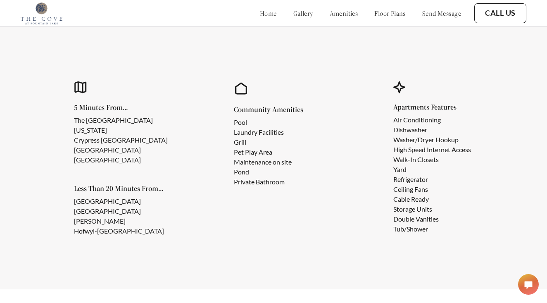
scroll to position [712, 0]
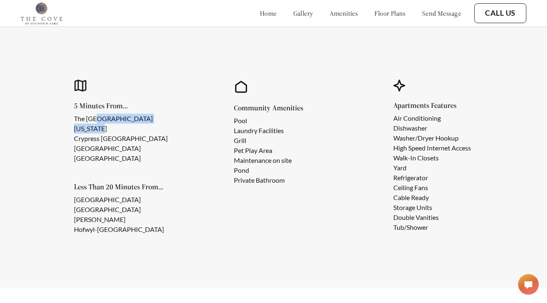
drag, startPoint x: 96, startPoint y: 116, endPoint x: 194, endPoint y: 117, distance: 97.6
click at [194, 117] on div "5 Minutes From... The College of [GEOGRAPHIC_DATA][US_STATE] Crypress [GEOGRAPH…" at bounding box center [273, 158] width 457 height 206
drag, startPoint x: 110, startPoint y: 190, endPoint x: 173, endPoint y: 189, distance: 62.4
click at [173, 195] on ul "[GEOGRAPHIC_DATA] [GEOGRAPHIC_DATA][PERSON_NAME] Historic Site" at bounding box center [128, 215] width 108 height 40
drag, startPoint x: 241, startPoint y: 119, endPoint x: 248, endPoint y: 119, distance: 7.5
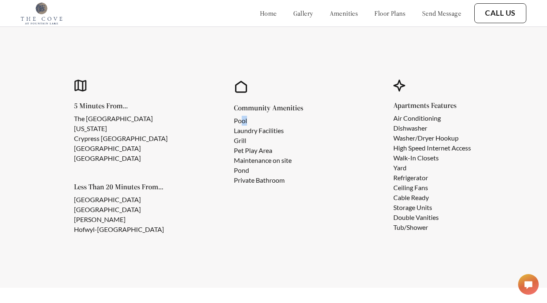
click at [248, 119] on li "Pool" at bounding box center [263, 121] width 58 height 10
drag, startPoint x: 238, startPoint y: 135, endPoint x: 265, endPoint y: 133, distance: 27.7
click at [266, 134] on li "Laundry Facilities" at bounding box center [263, 131] width 58 height 10
drag, startPoint x: 235, startPoint y: 149, endPoint x: 269, endPoint y: 149, distance: 33.9
click at [269, 149] on li "Pet Play Area" at bounding box center [263, 150] width 58 height 10
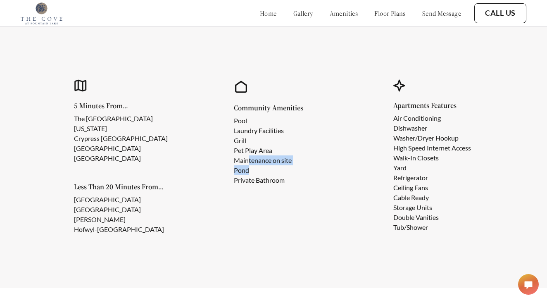
drag, startPoint x: 249, startPoint y: 161, endPoint x: 287, endPoint y: 172, distance: 39.4
click at [287, 172] on ul "Pool Laundry Facilities Grill Pet Play Area Maintenance on site Pond Private Ba…" at bounding box center [269, 150] width 71 height 69
click at [239, 173] on li "Pond" at bounding box center [263, 170] width 58 height 10
drag, startPoint x: 241, startPoint y: 181, endPoint x: 249, endPoint y: 179, distance: 8.4
click at [249, 179] on li "Private Bathroom" at bounding box center [263, 180] width 58 height 10
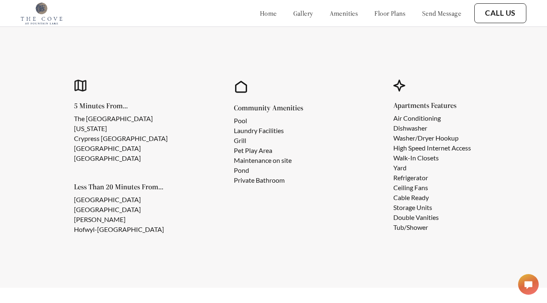
click at [284, 183] on li "Private Bathroom" at bounding box center [263, 180] width 58 height 10
drag, startPoint x: 283, startPoint y: 183, endPoint x: 228, endPoint y: 183, distance: 55.0
click at [228, 183] on div "Community Amenities Pool Laundry Facilities Grill Pet Play Area Maintenance on …" at bounding box center [273, 158] width 137 height 206
click at [420, 189] on li "Ceiling Fans" at bounding box center [433, 188] width 78 height 10
drag, startPoint x: 403, startPoint y: 144, endPoint x: 458, endPoint y: 145, distance: 55.4
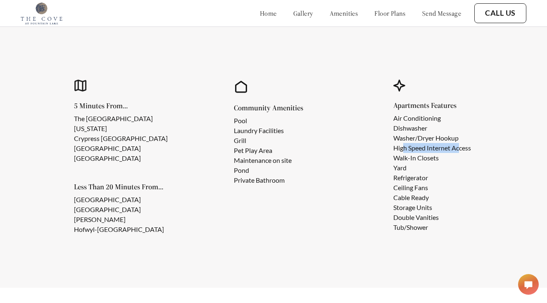
click at [459, 145] on li "High Speed Internet Access" at bounding box center [433, 148] width 78 height 10
drag, startPoint x: 405, startPoint y: 155, endPoint x: 432, endPoint y: 155, distance: 27.7
click at [432, 155] on li "Walk-In Closets" at bounding box center [433, 158] width 78 height 10
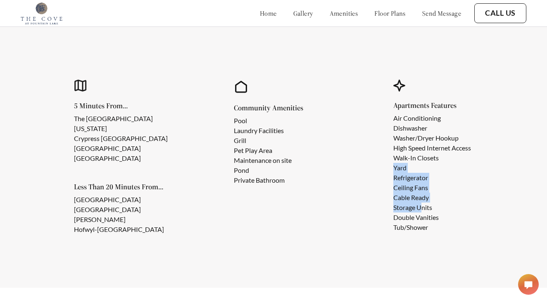
drag, startPoint x: 389, startPoint y: 165, endPoint x: 408, endPoint y: 207, distance: 46.1
click at [408, 207] on div "Apartments Features Air Conditioning Dishwasher Washer/Dryer Hookup High Speed …" at bounding box center [433, 158] width 137 height 206
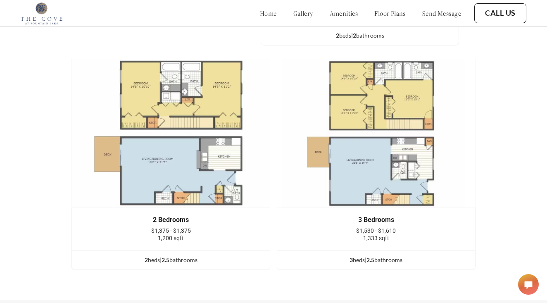
scroll to position [1232, 0]
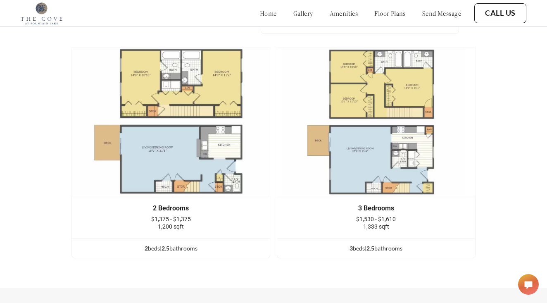
click at [394, 145] on img at bounding box center [376, 121] width 199 height 149
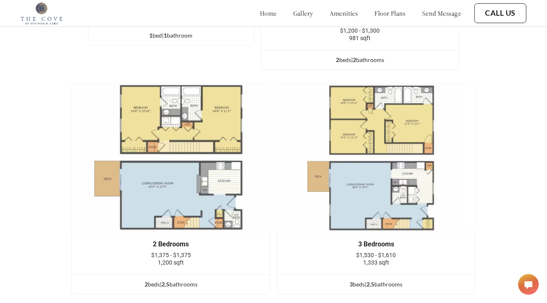
scroll to position [1196, 0]
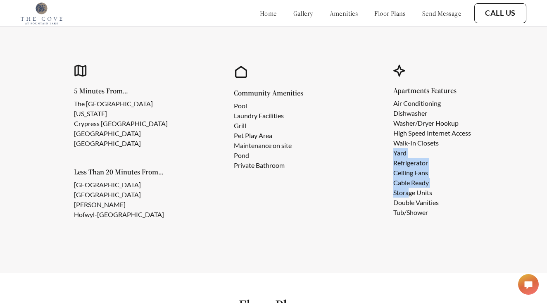
click at [293, 14] on link "gallery" at bounding box center [303, 13] width 20 height 8
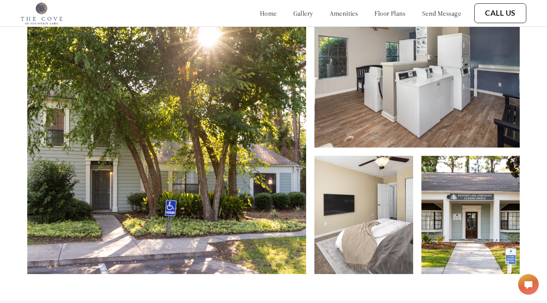
scroll to position [341, 0]
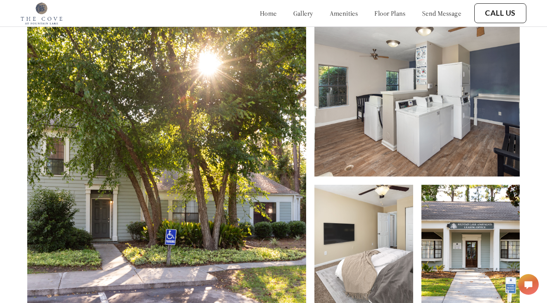
click at [260, 13] on link "home" at bounding box center [268, 13] width 17 height 8
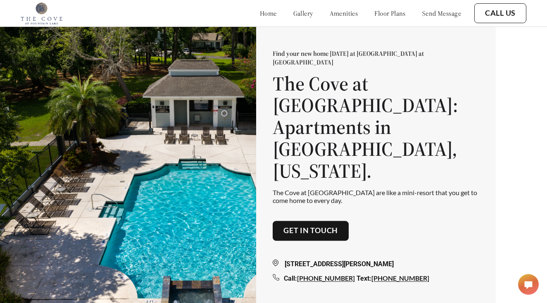
click at [396, 13] on link "floor plans" at bounding box center [389, 13] width 31 height 8
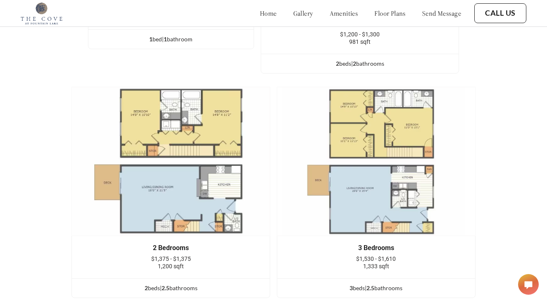
scroll to position [1114, 0]
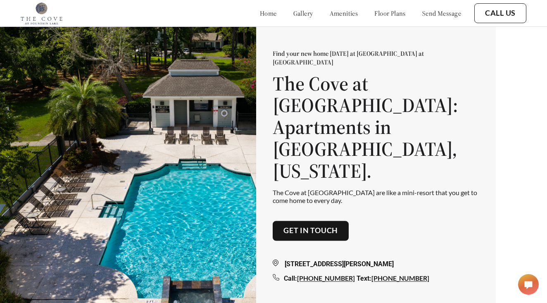
scroll to position [303, 0]
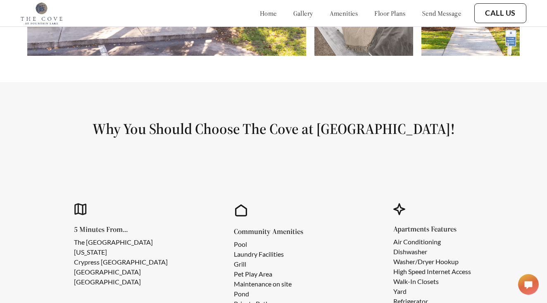
scroll to position [572, 0]
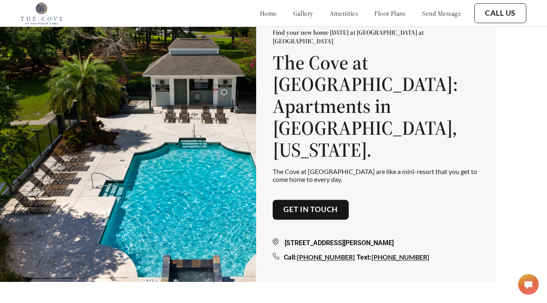
scroll to position [24, 0]
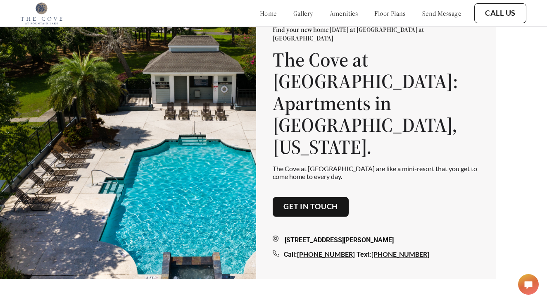
click at [301, 197] on button "Get in touch" at bounding box center [311, 207] width 76 height 20
click at [302, 202] on link "Get in touch" at bounding box center [311, 206] width 55 height 9
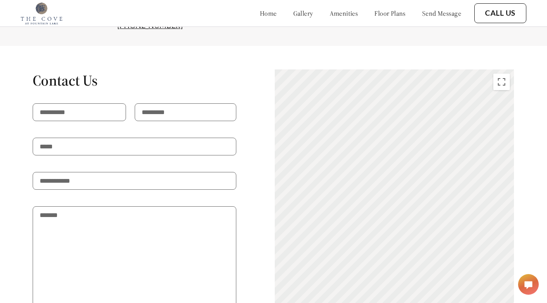
scroll to position [1552, 0]
type input "*****"
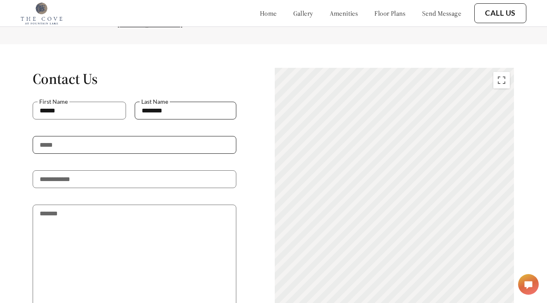
type input "********"
type input "**********"
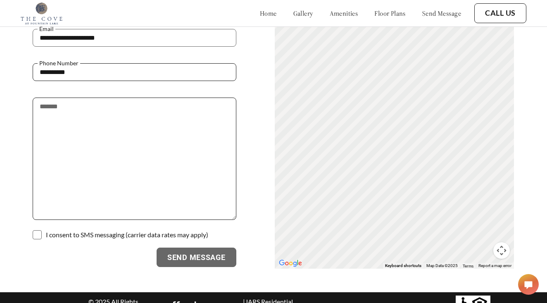
scroll to position [1659, 0]
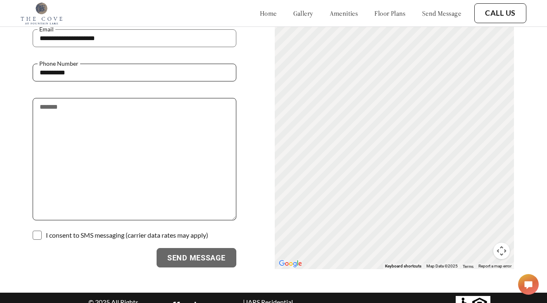
type input "**********"
click at [161, 122] on textarea at bounding box center [134, 159] width 203 height 122
drag, startPoint x: 118, startPoint y: 105, endPoint x: 2, endPoint y: 88, distance: 117.0
click at [2, 88] on div "**********" at bounding box center [273, 115] width 547 height 309
paste textarea "**********"
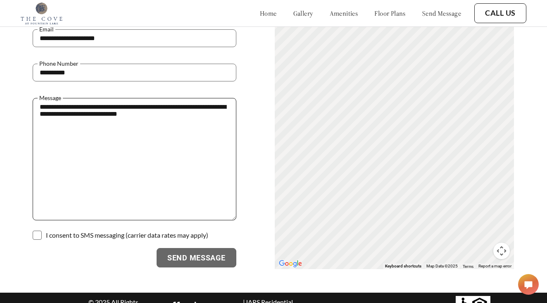
type textarea "**********"
click at [97, 231] on span "I consent to SMS messaging (carrier data rates may apply)" at bounding box center [127, 235] width 162 height 8
click at [174, 222] on p at bounding box center [134, 228] width 203 height 17
click at [189, 248] on button "Send Message" at bounding box center [197, 258] width 80 height 20
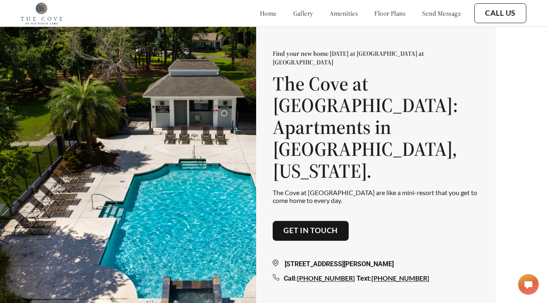
scroll to position [0, 0]
click at [260, 15] on link "home" at bounding box center [268, 13] width 17 height 8
click at [260, 11] on link "home" at bounding box center [268, 13] width 17 height 8
click at [293, 12] on link "gallery" at bounding box center [303, 13] width 20 height 8
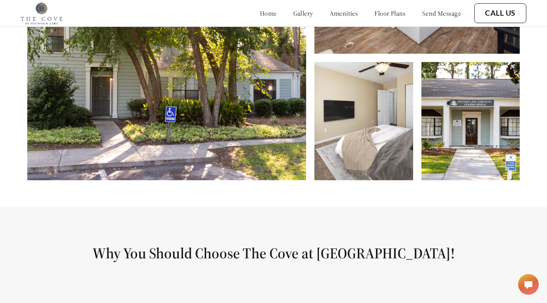
click at [341, 12] on link "amenities" at bounding box center [344, 13] width 29 height 8
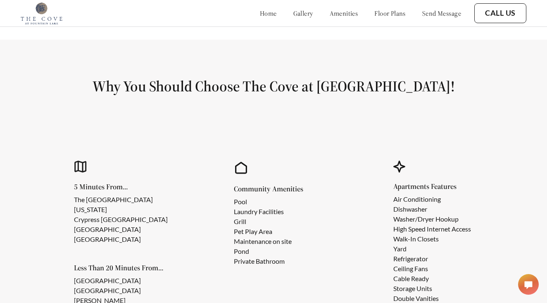
scroll to position [671, 0]
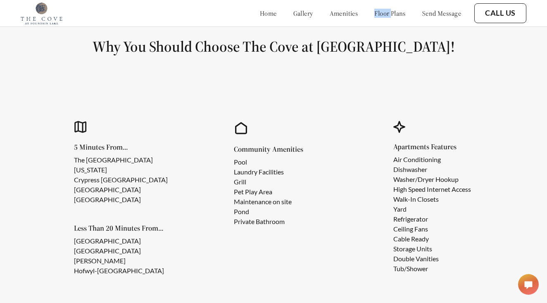
click at [382, 9] on div "home gallery amenities floor plans send message" at bounding box center [352, 13] width 218 height 22
click at [433, 11] on link "send message" at bounding box center [441, 13] width 39 height 8
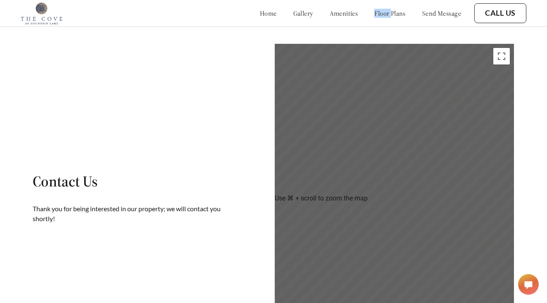
scroll to position [1572, 0]
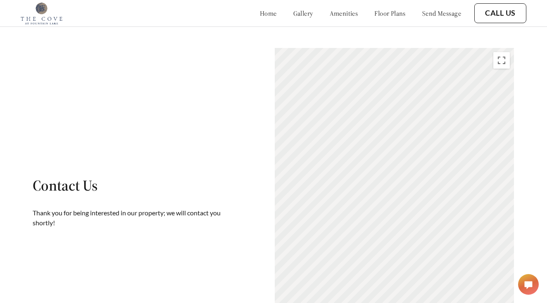
drag, startPoint x: 380, startPoint y: 91, endPoint x: 405, endPoint y: 197, distance: 108.3
click at [410, 218] on gmp-advanced-marker "1" at bounding box center [410, 218] width 0 height 0
drag, startPoint x: 436, startPoint y: 109, endPoint x: 375, endPoint y: 107, distance: 60.4
click at [375, 107] on div "To activate drag with keyboard, press Alt + Enter. Once in keyboard drag state,…" at bounding box center [394, 202] width 239 height 308
drag, startPoint x: 356, startPoint y: 181, endPoint x: 356, endPoint y: 133, distance: 48.8
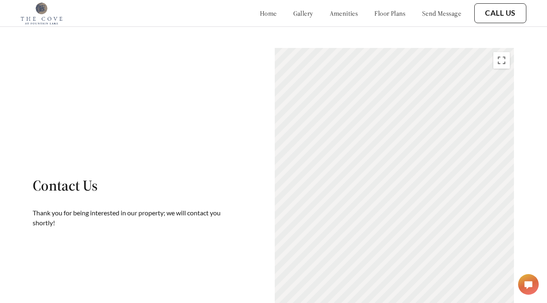
click at [356, 133] on div "To activate drag with keyboard, press Alt + Enter. Once in keyboard drag state,…" at bounding box center [394, 202] width 239 height 308
drag, startPoint x: 301, startPoint y: 134, endPoint x: 338, endPoint y: 135, distance: 37.2
click at [338, 135] on div "To activate drag with keyboard, press Alt + Enter. Once in keyboard drag state,…" at bounding box center [394, 202] width 239 height 308
drag, startPoint x: 393, startPoint y: 39, endPoint x: 389, endPoint y: 196, distance: 157.1
click at [390, 198] on div "To activate drag with keyboard, press Alt + Enter. Once in keyboard drag state,…" at bounding box center [394, 202] width 239 height 308
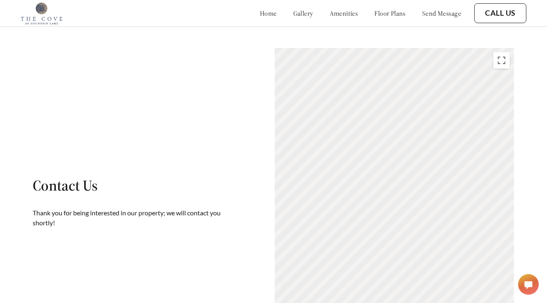
drag, startPoint x: 374, startPoint y: 155, endPoint x: 458, endPoint y: 139, distance: 85.4
click at [458, 139] on div "To activate drag with keyboard, press Alt + Enter. Once in keyboard drag state,…" at bounding box center [394, 202] width 239 height 308
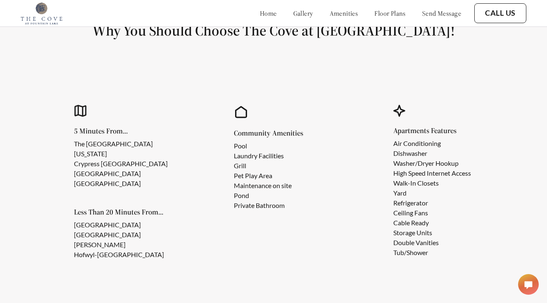
scroll to position [689, 0]
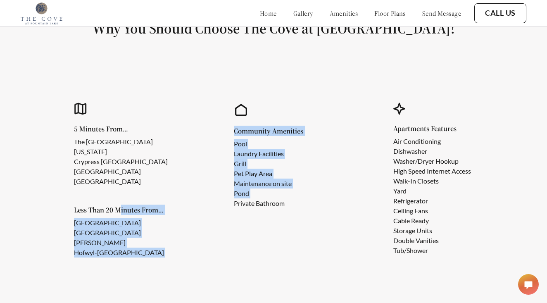
drag, startPoint x: 128, startPoint y: 196, endPoint x: 212, endPoint y: 202, distance: 84.1
click at [212, 202] on div "5 Minutes From... The College of [GEOGRAPHIC_DATA][US_STATE] Crypress [GEOGRAPH…" at bounding box center [273, 181] width 457 height 206
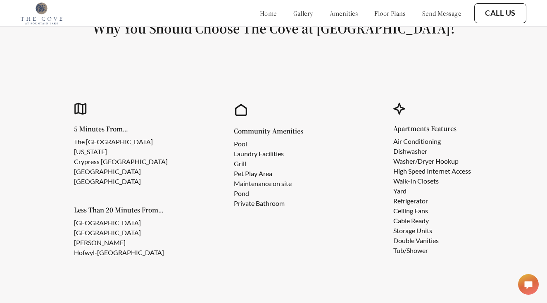
click at [192, 205] on div "5 Minutes From... The College of [GEOGRAPHIC_DATA][US_STATE] Crypress [GEOGRAPH…" at bounding box center [273, 181] width 457 height 206
drag, startPoint x: 100, startPoint y: 229, endPoint x: 147, endPoint y: 232, distance: 46.4
click at [147, 248] on li "Hofwyl-[GEOGRAPHIC_DATA]" at bounding box center [121, 253] width 95 height 10
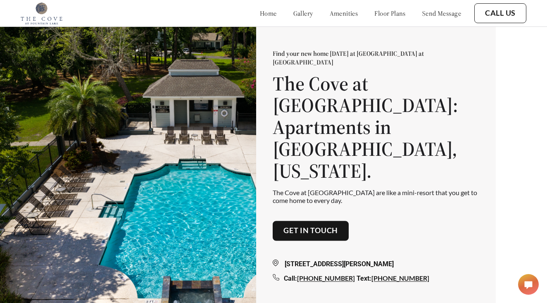
scroll to position [0, 0]
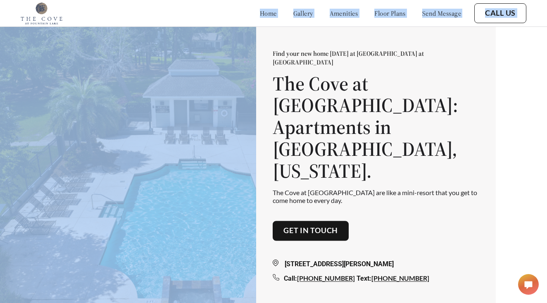
drag, startPoint x: 246, startPoint y: 9, endPoint x: 91, endPoint y: -15, distance: 157.3
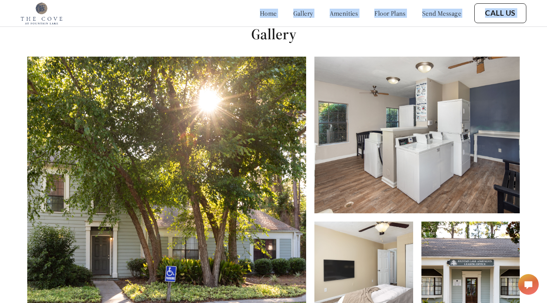
scroll to position [303, 0]
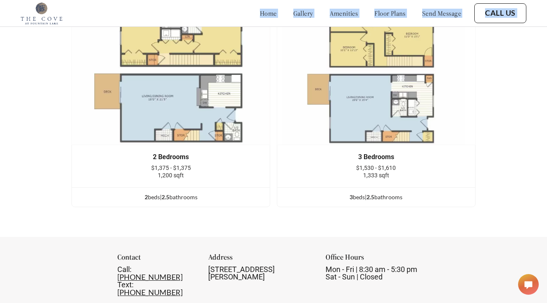
scroll to position [1596, 0]
